Goal: Task Accomplishment & Management: Use online tool/utility

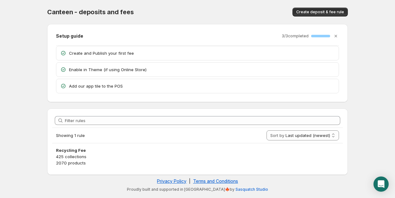
click at [110, 54] on p "Create and Publish your first fee" at bounding box center [202, 53] width 266 height 6
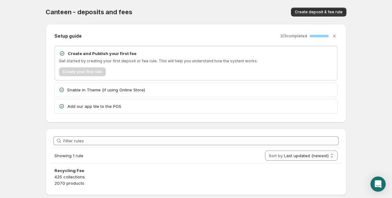
click at [121, 63] on p "Get started by creating your first deposit or fee rule. This will help you unde…" at bounding box center [196, 61] width 274 height 5
click at [232, 60] on p "Get started by creating your first deposit or fee rule. This will help you unde…" at bounding box center [196, 61] width 274 height 5
click at [100, 87] on p "Enable in Theme (if using Online Store)" at bounding box center [200, 90] width 266 height 6
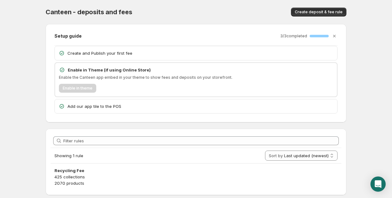
click at [122, 105] on p "Add our app tile to the POS" at bounding box center [200, 106] width 266 height 6
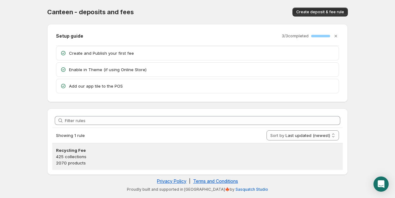
click at [77, 159] on p "425 collections" at bounding box center [197, 157] width 283 height 6
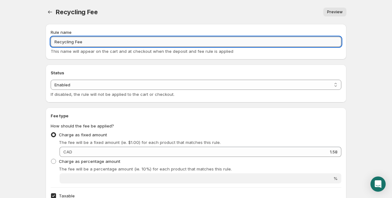
click at [118, 43] on input "Recycling Fee" at bounding box center [196, 42] width 291 height 10
click at [338, 43] on input "Recycling Fee" at bounding box center [196, 42] width 291 height 10
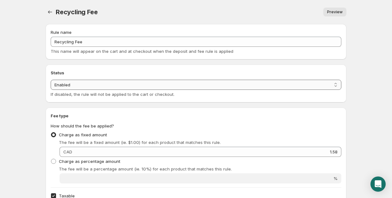
click at [334, 84] on select "Enabled Disabled" at bounding box center [196, 85] width 291 height 10
click at [334, 8] on link "Preview" at bounding box center [334, 12] width 23 height 9
click at [334, 17] on div "Recycling Fee. This page is ready Recycling Fee Preview More actions Preview" at bounding box center [196, 12] width 301 height 24
click at [335, 12] on span "Preview" at bounding box center [335, 12] width 16 height 5
